Goal: Task Accomplishment & Management: Manage account settings

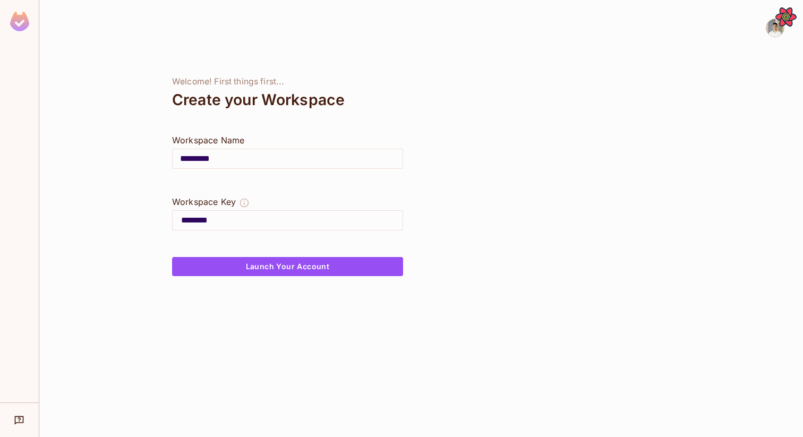
click at [253, 252] on div at bounding box center [287, 243] width 231 height 25
click at [253, 260] on button "Launch Your Account" at bounding box center [287, 266] width 231 height 19
click at [295, 344] on div "Welcome! First things first... Create your Workspace Workspace Name ********* ​…" at bounding box center [287, 218] width 496 height 437
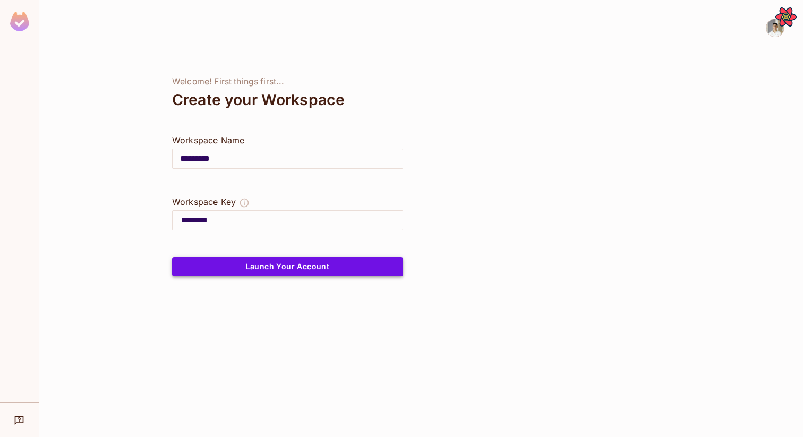
click at [287, 263] on button "Launch Your Account" at bounding box center [287, 266] width 231 height 19
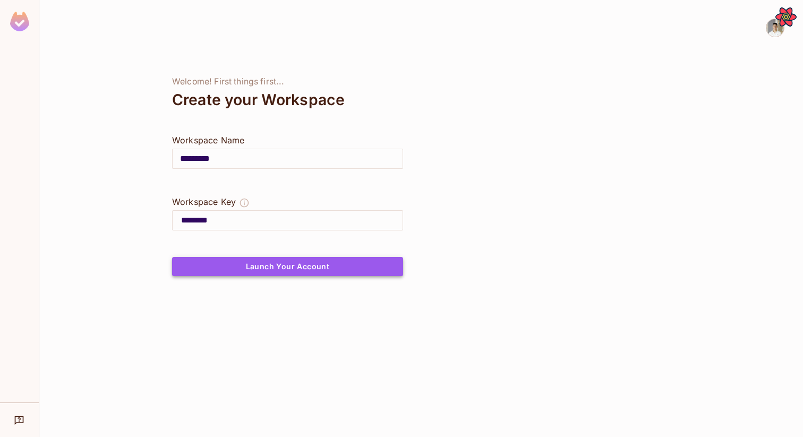
click at [287, 263] on button "Launch Your Account" at bounding box center [287, 266] width 231 height 19
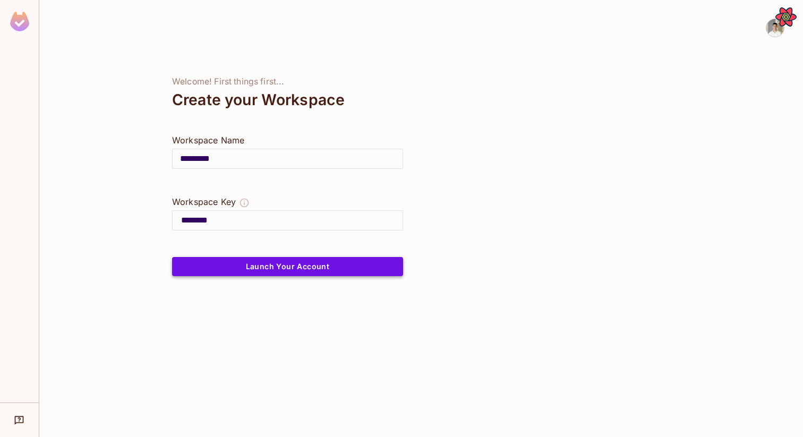
click at [287, 263] on button "Launch Your Account" at bounding box center [287, 266] width 231 height 19
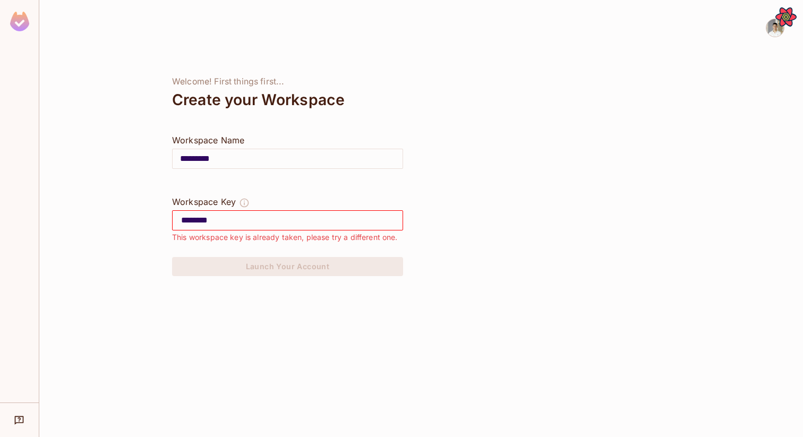
click at [292, 219] on input "********" at bounding box center [291, 220] width 221 height 17
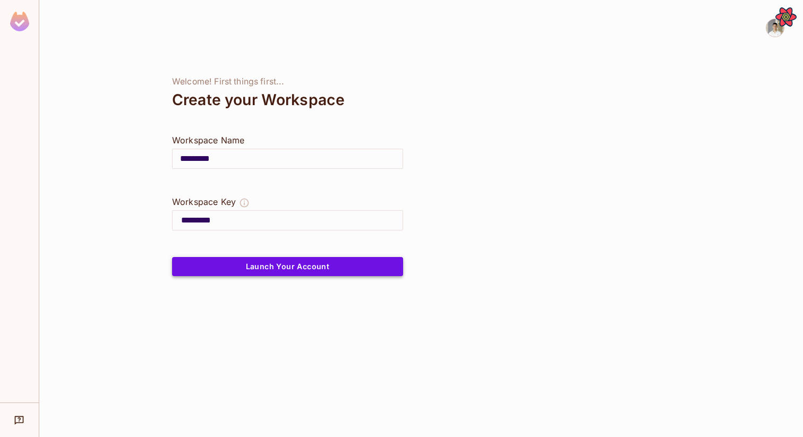
type input "*********"
click at [283, 263] on button "Launch Your Account" at bounding box center [287, 266] width 231 height 19
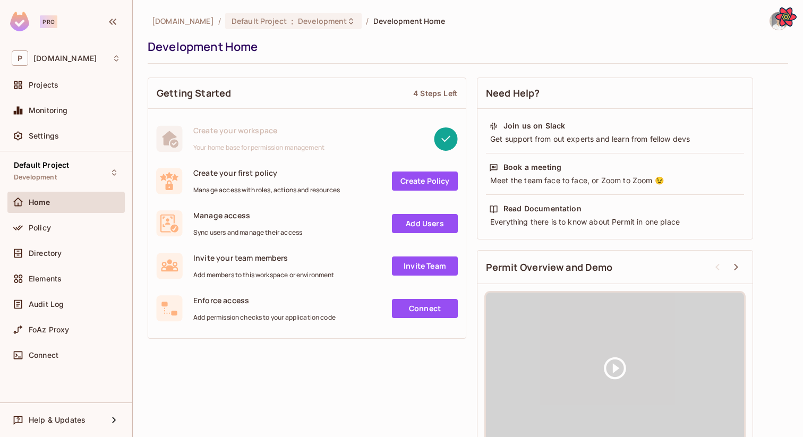
click at [61, 266] on div "Directory" at bounding box center [65, 255] width 117 height 25
click at [63, 253] on div "Directory" at bounding box center [75, 253] width 92 height 8
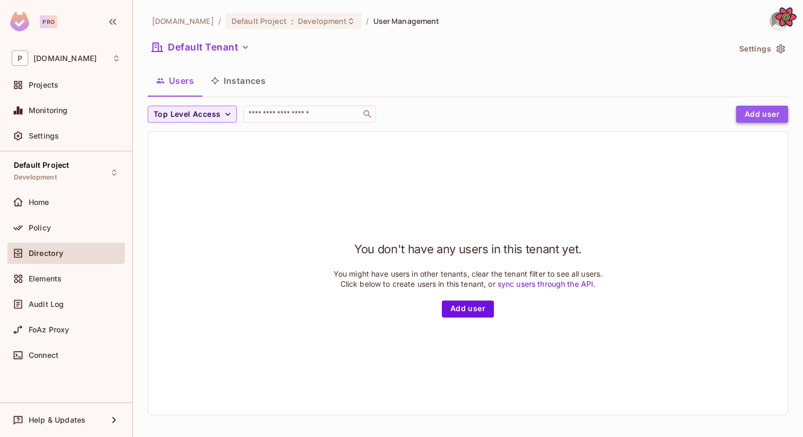
click at [753, 109] on button "Add user" at bounding box center [762, 114] width 52 height 17
click at [751, 112] on button "Add user" at bounding box center [762, 114] width 52 height 17
click at [760, 116] on button "Add user" at bounding box center [762, 114] width 52 height 17
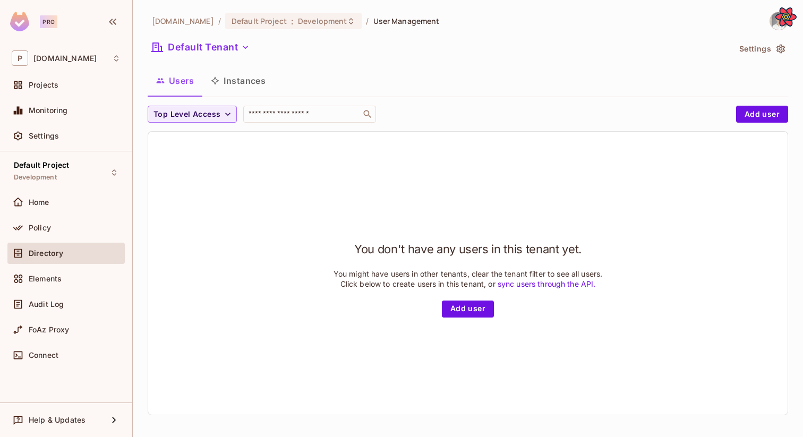
click at [682, 194] on div "You don't have any users in this tenant yet. You might have users in other tena…" at bounding box center [467, 273] width 639 height 283
click at [752, 114] on button "Add user" at bounding box center [762, 114] width 52 height 17
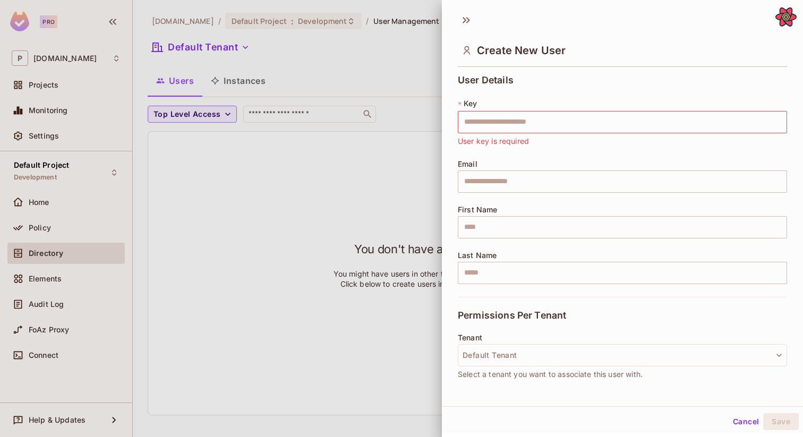
click at [596, 110] on div "* Key ​ User key is required" at bounding box center [622, 122] width 329 height 49
click at [588, 126] on input "text" at bounding box center [622, 122] width 329 height 22
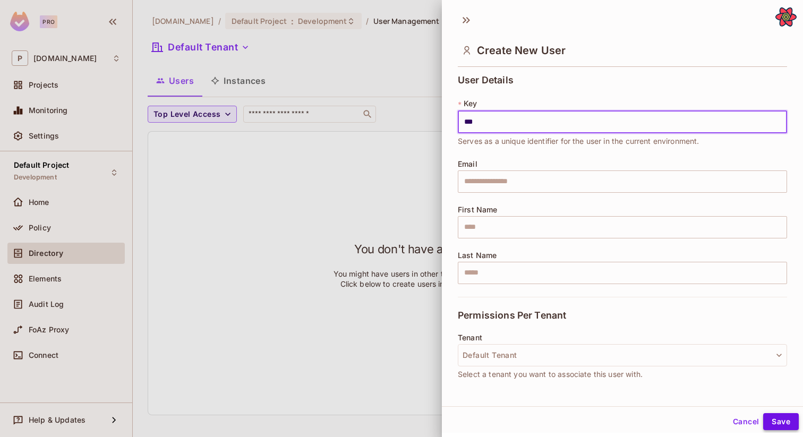
type input "***"
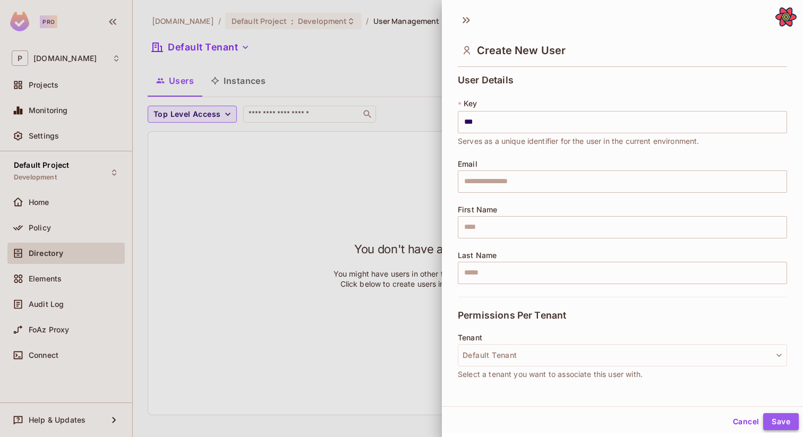
click at [779, 419] on button "Save" at bounding box center [781, 421] width 36 height 17
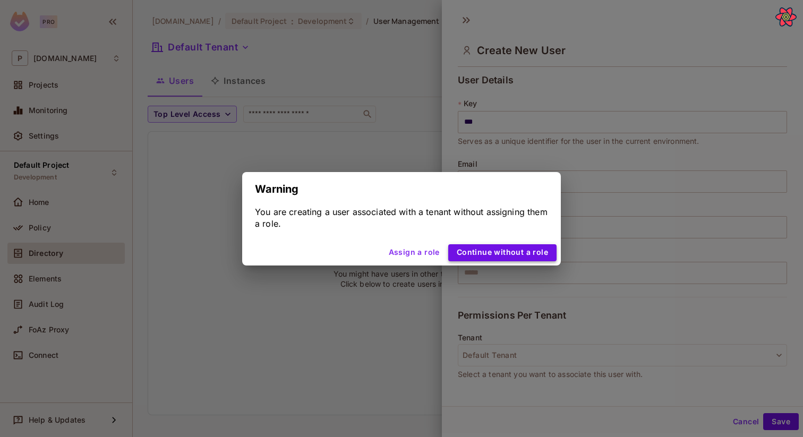
click at [539, 257] on button "Continue without a role" at bounding box center [502, 252] width 108 height 17
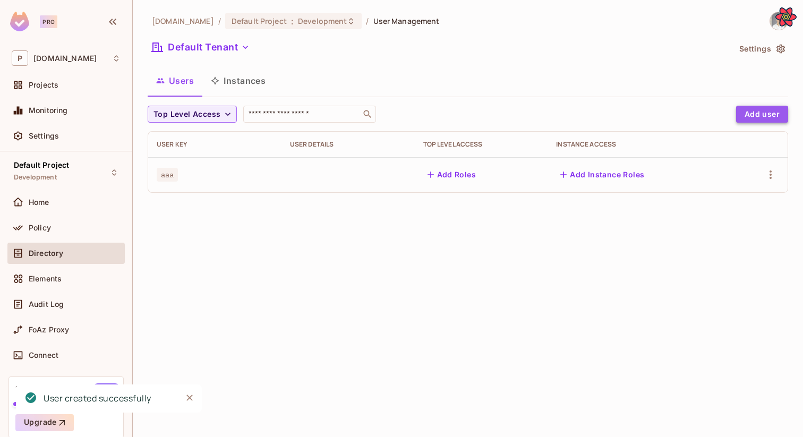
click at [763, 113] on button "Add user" at bounding box center [762, 114] width 52 height 17
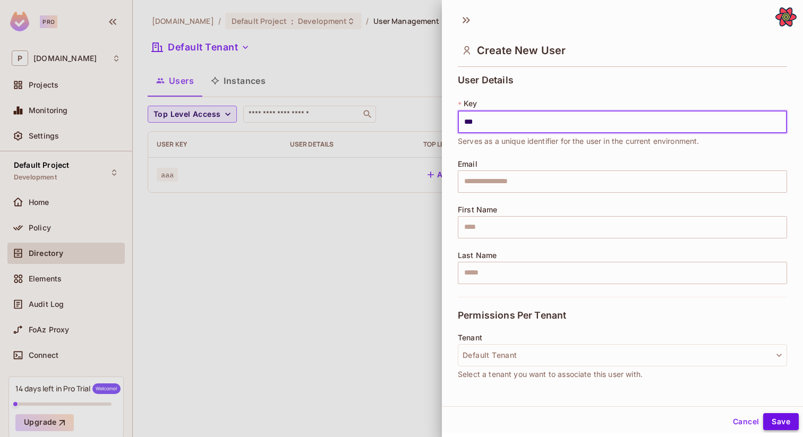
type input "***"
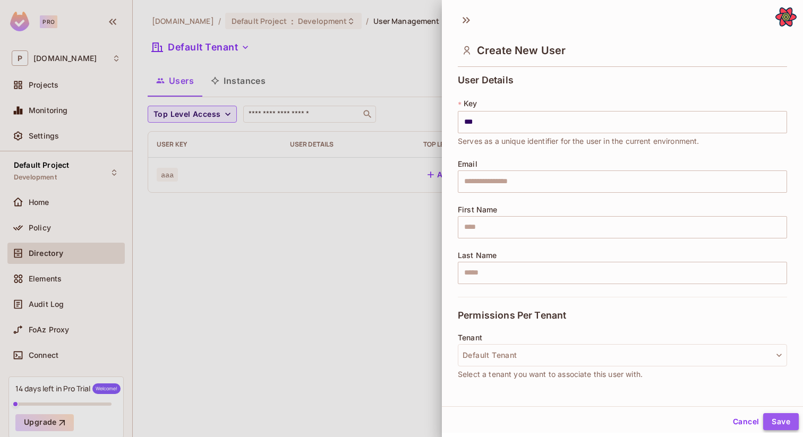
click at [767, 419] on button "Save" at bounding box center [781, 421] width 36 height 17
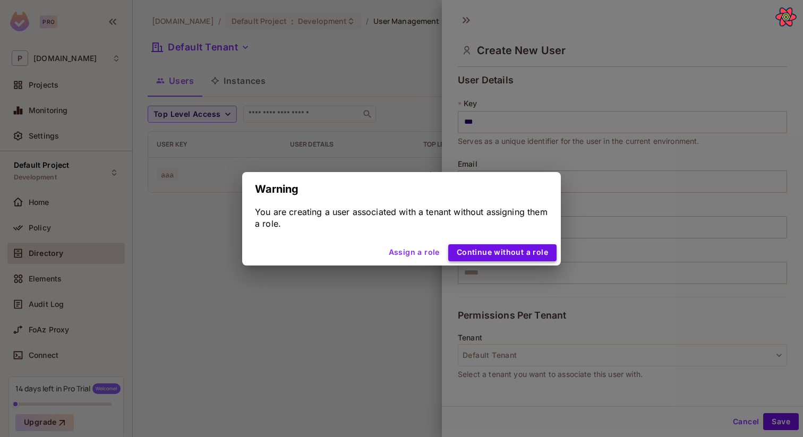
click at [553, 257] on button "Continue without a role" at bounding box center [502, 252] width 108 height 17
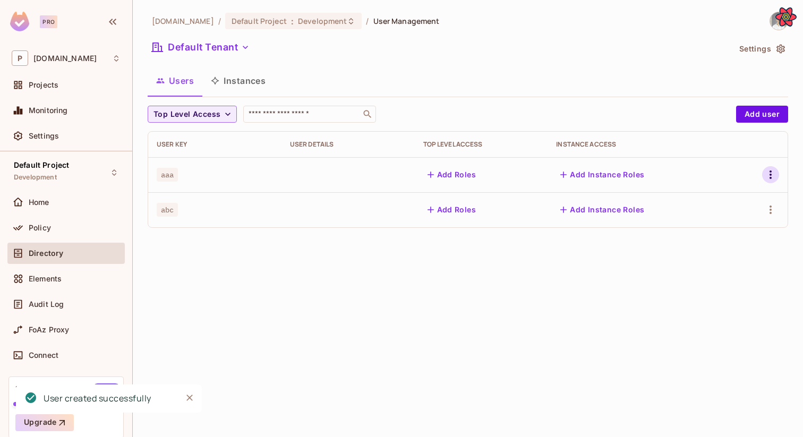
click at [772, 169] on icon "button" at bounding box center [770, 174] width 13 height 13
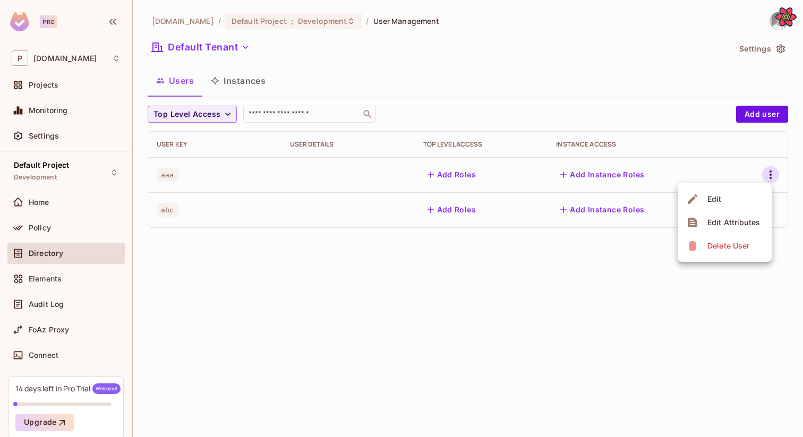
click at [727, 248] on div "Delete User" at bounding box center [728, 245] width 42 height 11
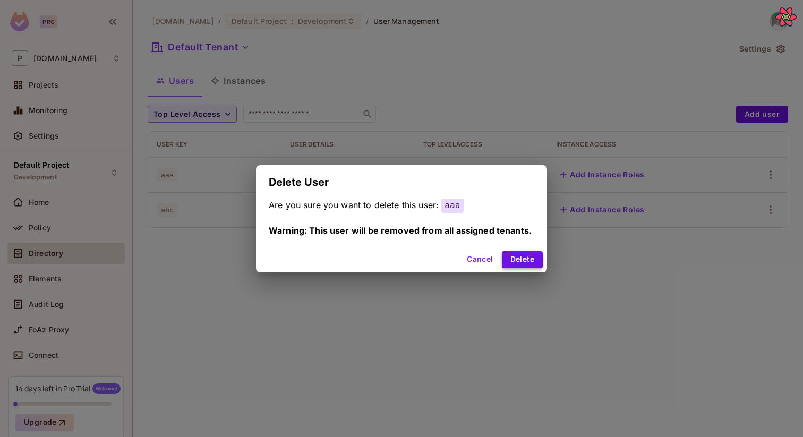
click at [531, 259] on button "Delete" at bounding box center [522, 259] width 41 height 17
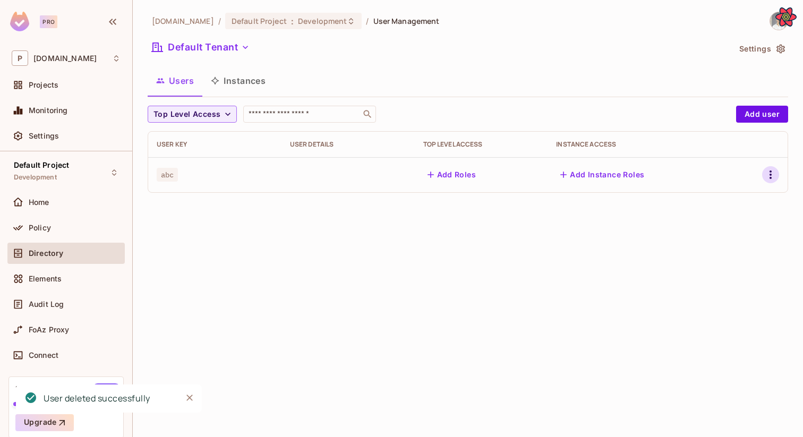
click at [770, 177] on icon "button" at bounding box center [770, 174] width 2 height 8
click at [726, 249] on div "Delete User" at bounding box center [728, 245] width 42 height 11
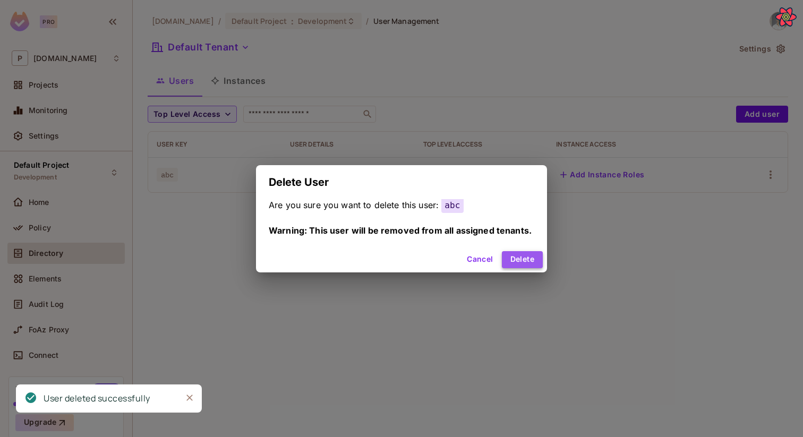
click at [532, 257] on button "Delete" at bounding box center [522, 259] width 41 height 17
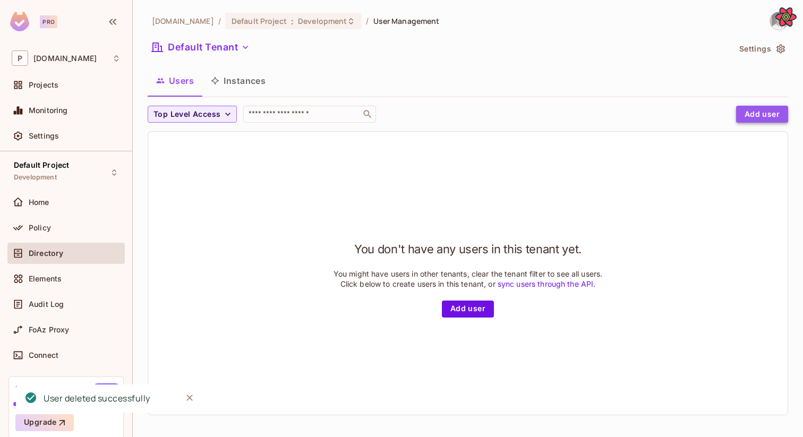
click at [748, 114] on button "Add user" at bounding box center [762, 114] width 52 height 17
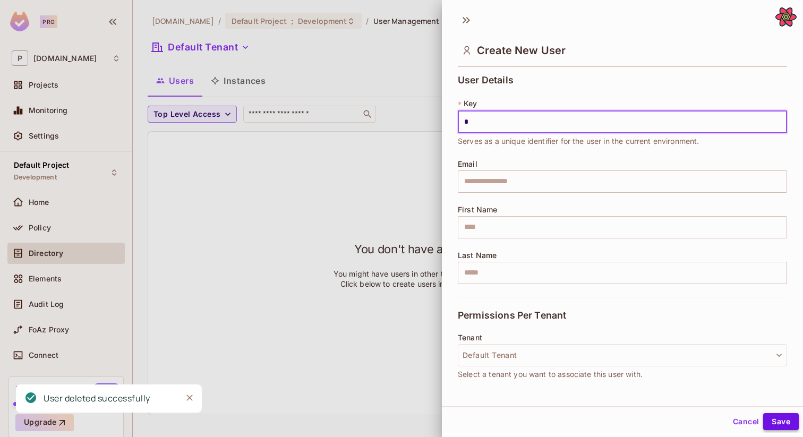
type input "*"
click at [777, 418] on button "Save" at bounding box center [781, 421] width 36 height 17
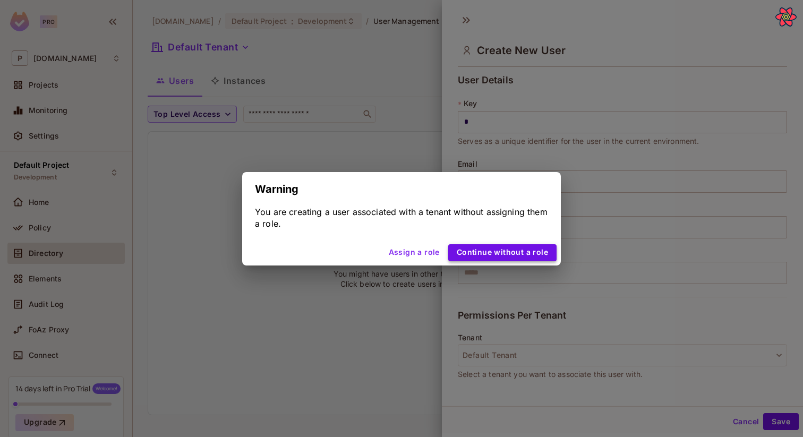
click at [498, 252] on button "Continue without a role" at bounding box center [502, 252] width 108 height 17
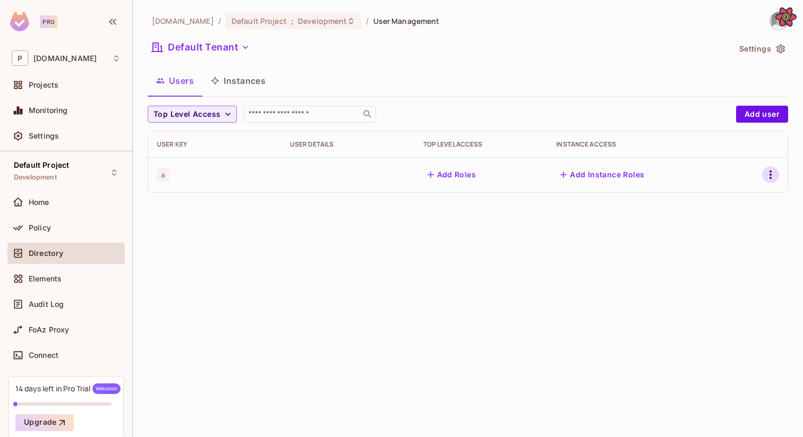
click at [775, 176] on icon "button" at bounding box center [770, 174] width 13 height 13
click at [713, 249] on div "Delete User" at bounding box center [728, 245] width 42 height 11
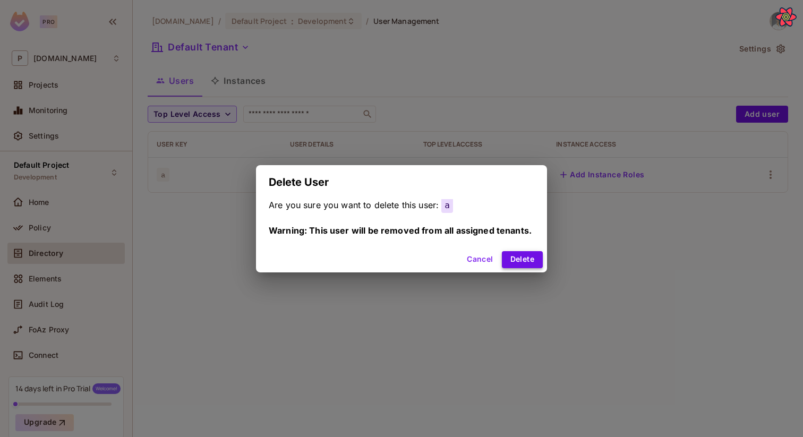
click at [521, 258] on button "Delete" at bounding box center [522, 259] width 41 height 17
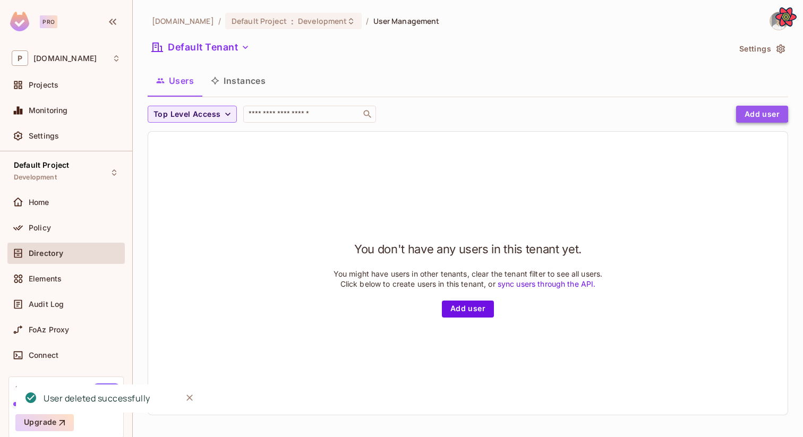
click at [747, 113] on button "Add user" at bounding box center [762, 114] width 52 height 17
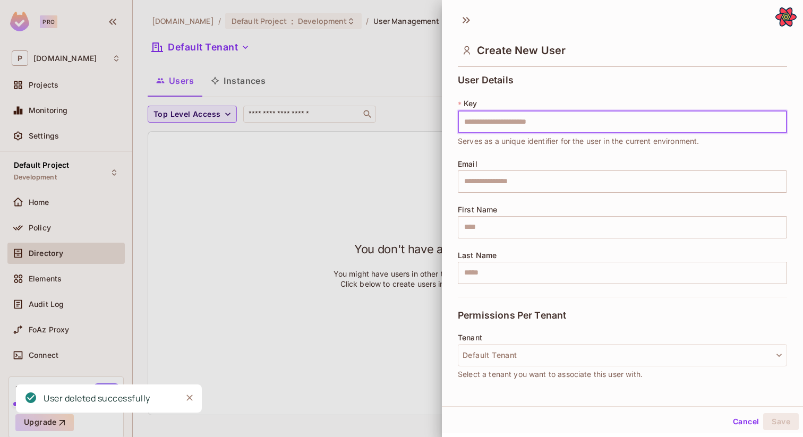
click at [750, 113] on input "text" at bounding box center [622, 122] width 329 height 22
type input "**"
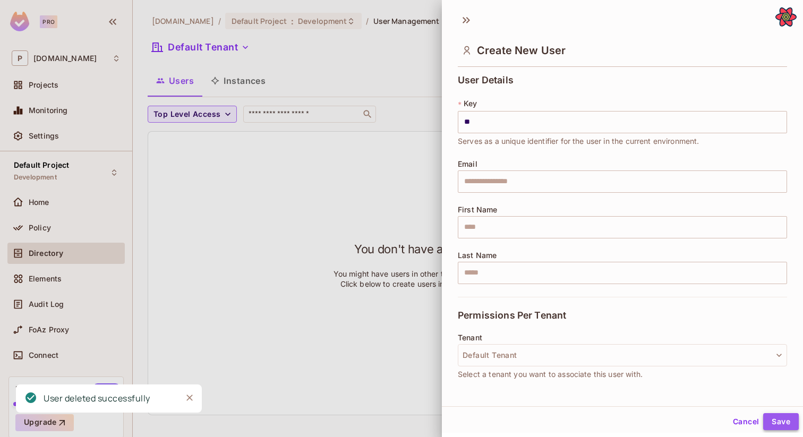
click at [789, 414] on button "Save" at bounding box center [781, 421] width 36 height 17
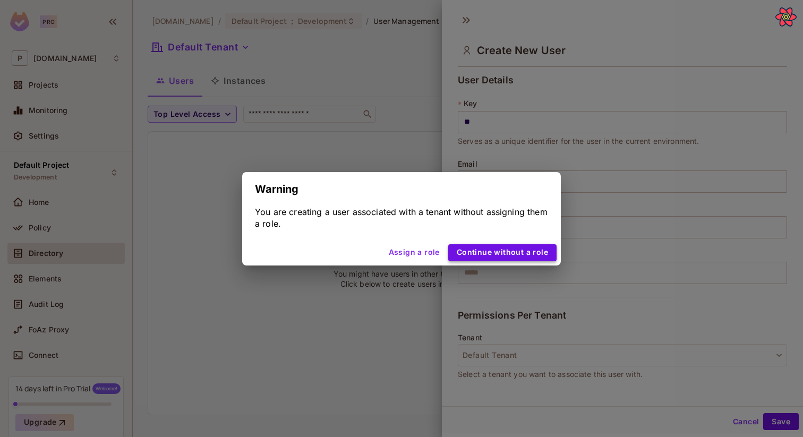
click at [536, 252] on button "Continue without a role" at bounding box center [502, 252] width 108 height 17
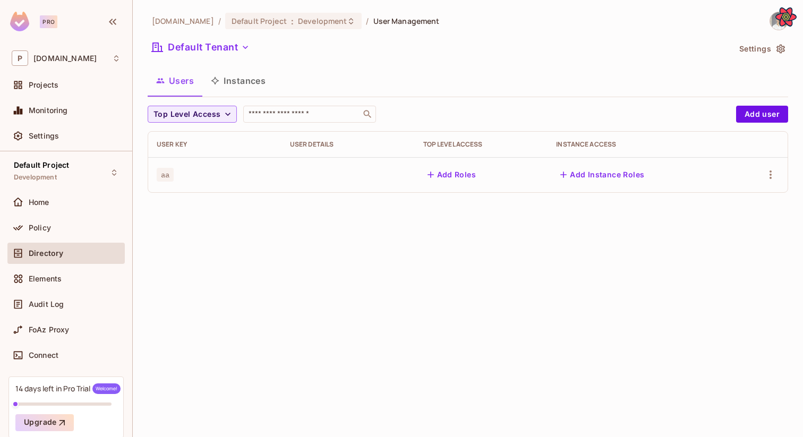
drag, startPoint x: 470, startPoint y: 173, endPoint x: 770, endPoint y: 127, distance: 302.8
click at [770, 127] on div "Top Level Access ​ Add user User Key User Details Top Level Access Instance Acc…" at bounding box center [468, 149] width 640 height 87
click at [770, 180] on icon "button" at bounding box center [770, 174] width 13 height 13
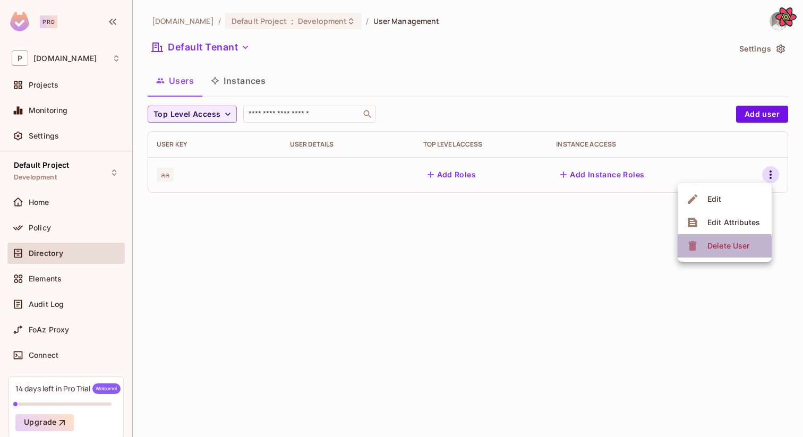
click at [699, 249] on div "Delete User" at bounding box center [719, 245] width 66 height 17
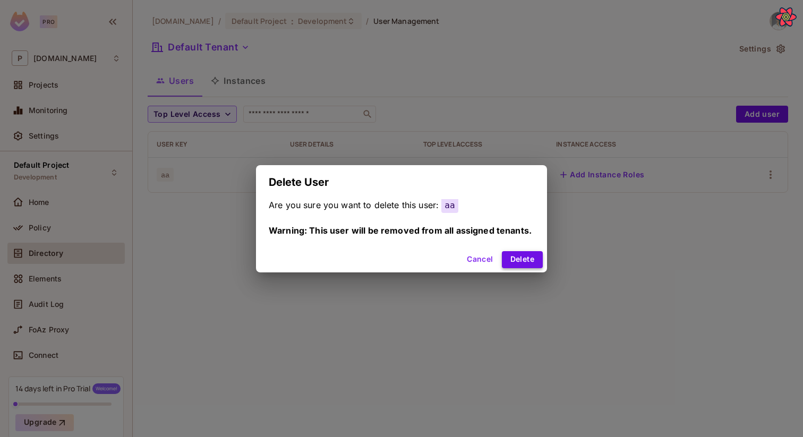
click at [530, 254] on button "Delete" at bounding box center [522, 259] width 41 height 17
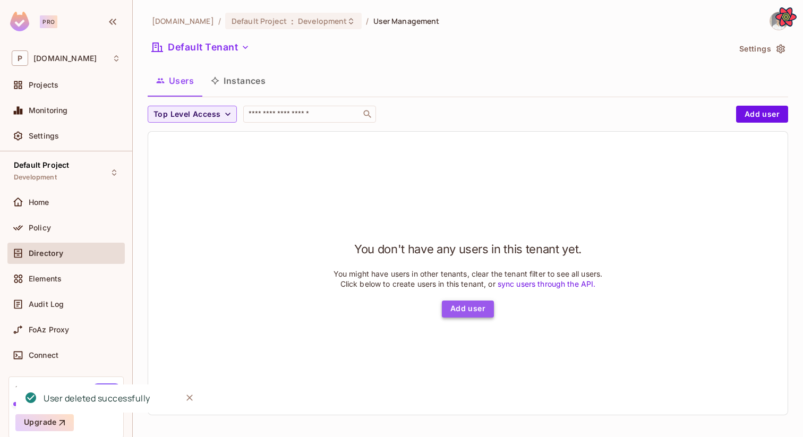
click at [466, 317] on button "Add user" at bounding box center [468, 308] width 52 height 17
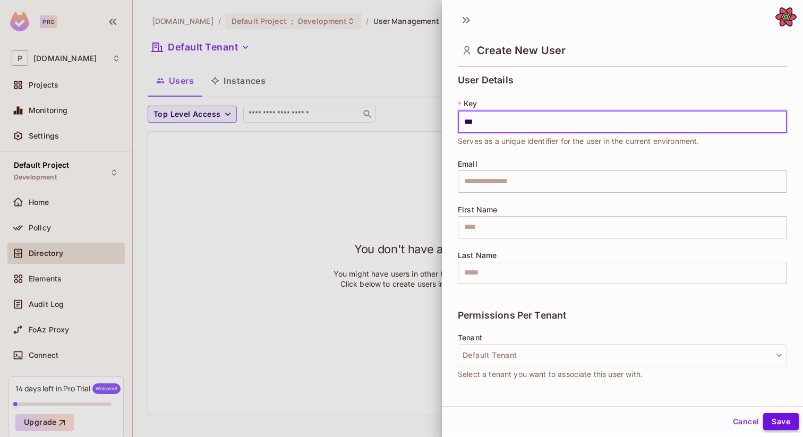
type input "***"
click at [779, 422] on button "Save" at bounding box center [781, 421] width 36 height 17
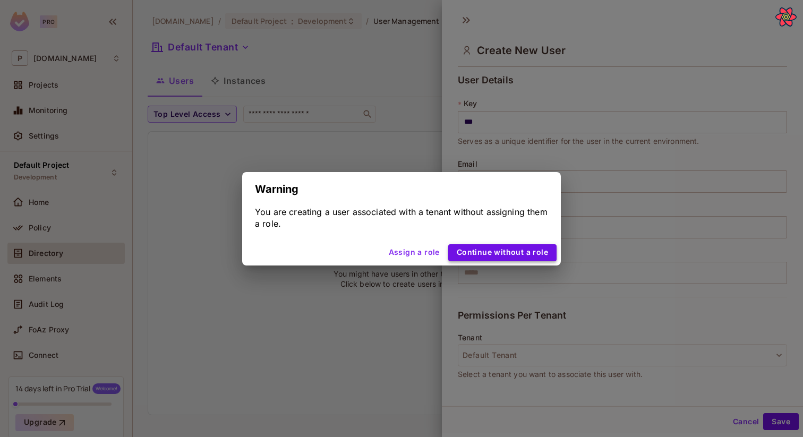
click at [515, 249] on button "Continue without a role" at bounding box center [502, 252] width 108 height 17
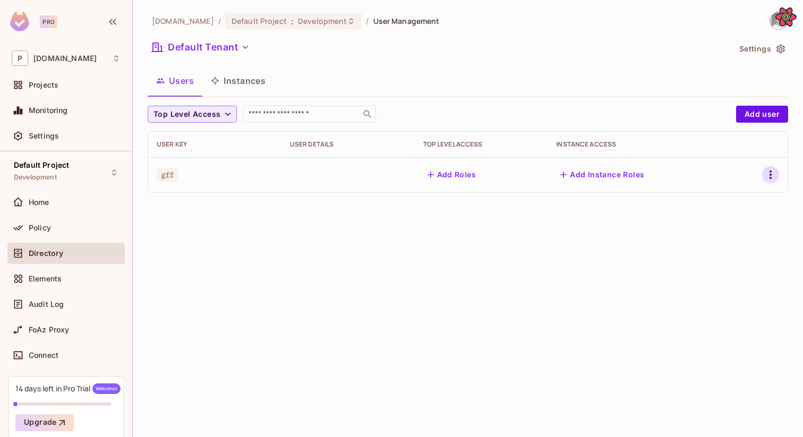
click at [766, 177] on icon "button" at bounding box center [770, 174] width 13 height 13
click at [722, 249] on div "Delete User" at bounding box center [728, 245] width 42 height 11
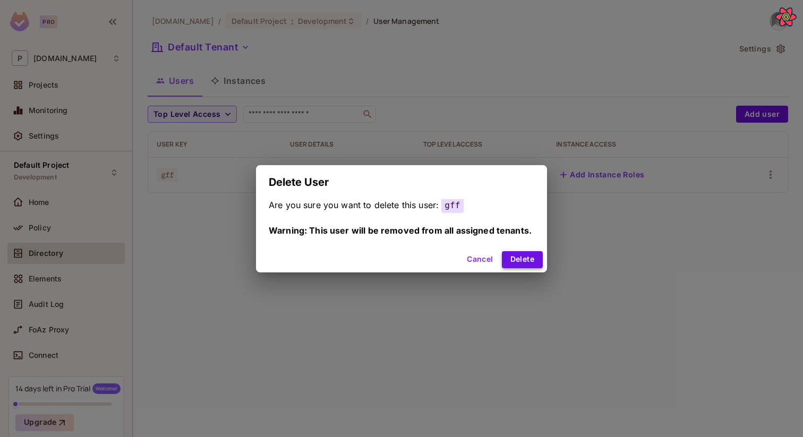
click at [522, 262] on button "Delete" at bounding box center [522, 259] width 41 height 17
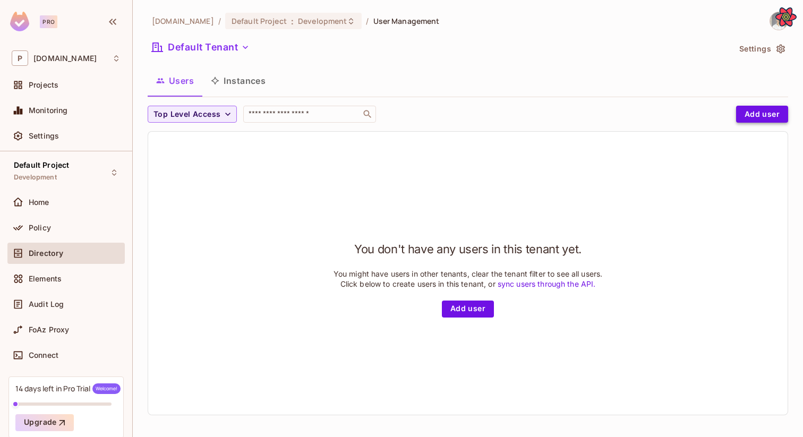
click at [743, 119] on button "Add user" at bounding box center [762, 114] width 52 height 17
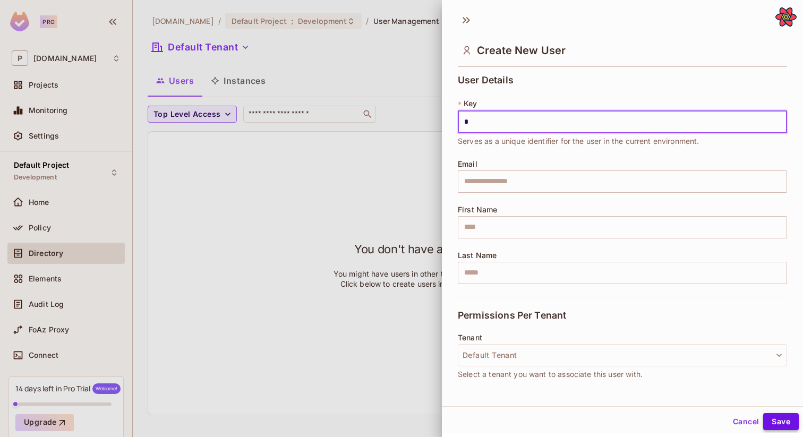
type input "*"
click at [773, 417] on button "Save" at bounding box center [781, 421] width 36 height 17
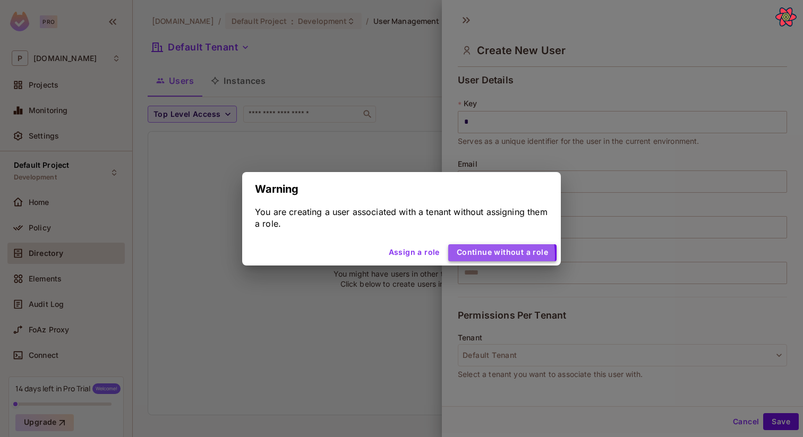
click at [476, 255] on button "Continue without a role" at bounding box center [502, 252] width 108 height 17
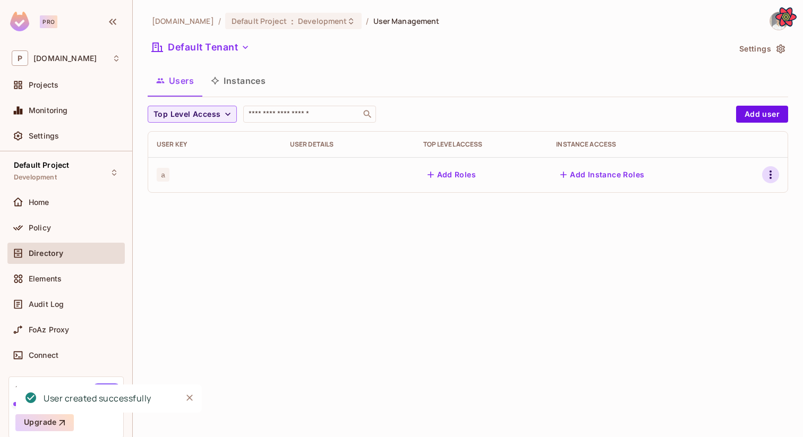
click at [776, 176] on icon "button" at bounding box center [770, 174] width 13 height 13
click at [737, 203] on li "Edit" at bounding box center [724, 198] width 94 height 23
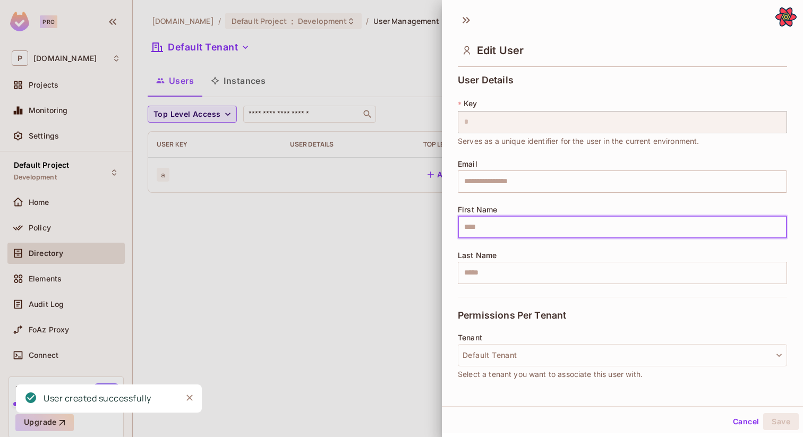
click at [600, 224] on input "text" at bounding box center [622, 227] width 329 height 22
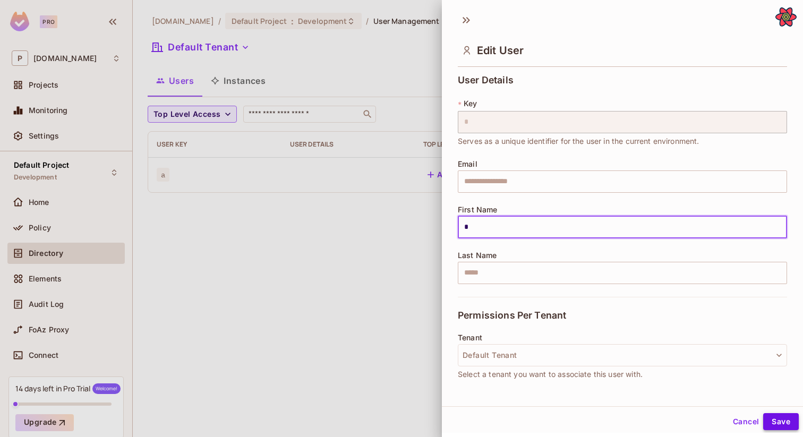
type input "*"
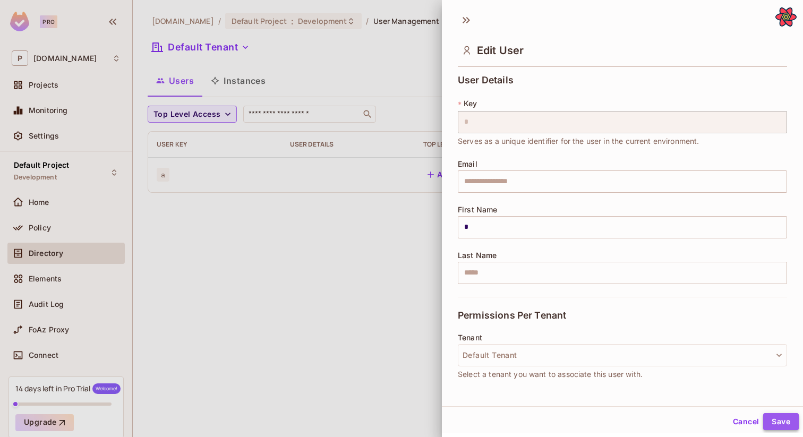
click at [774, 418] on button "Save" at bounding box center [781, 421] width 36 height 17
